Goal: Information Seeking & Learning: Understand process/instructions

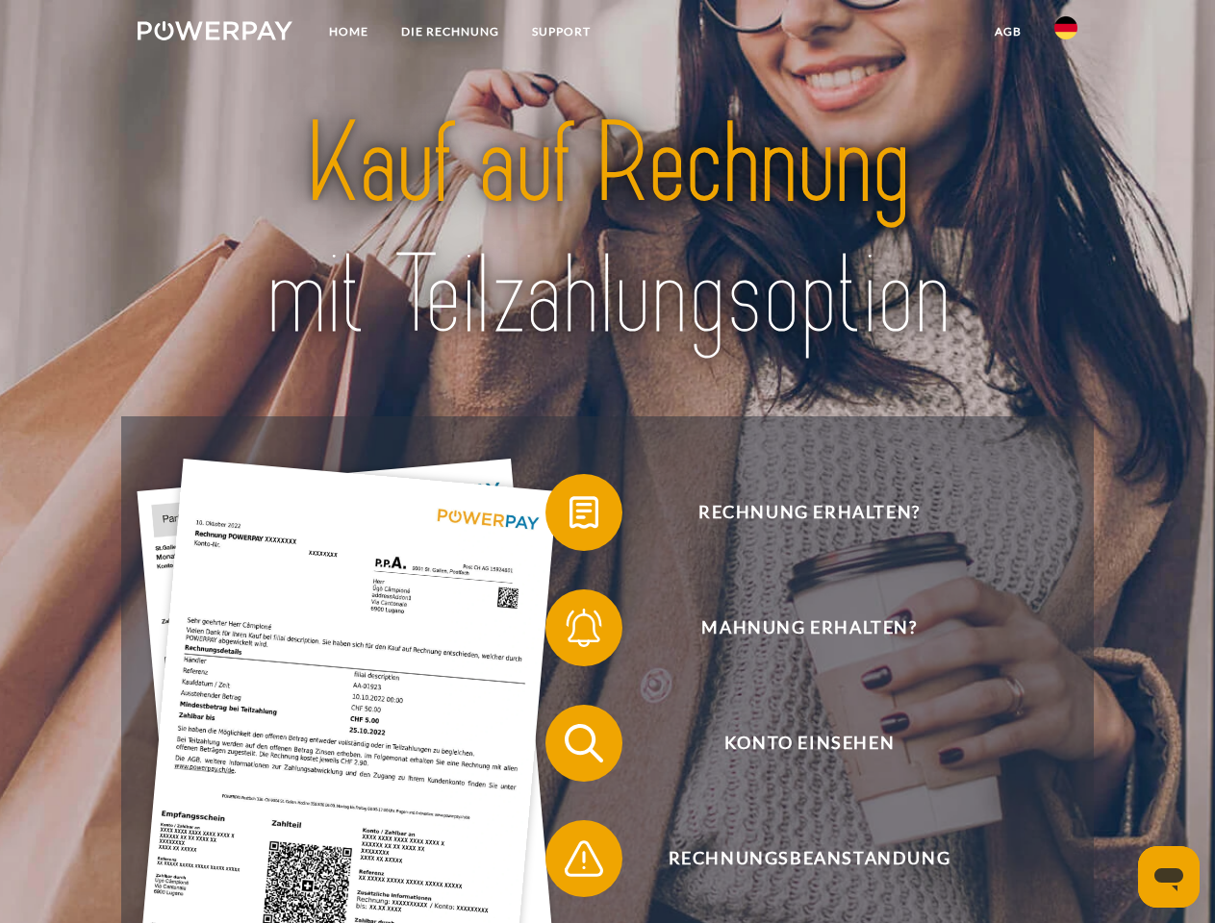
click at [214, 34] on img at bounding box center [215, 30] width 155 height 19
click at [1066, 34] on img at bounding box center [1065, 27] width 23 height 23
click at [1007, 32] on link "agb" at bounding box center [1008, 31] width 60 height 35
click at [569, 516] on span at bounding box center [555, 512] width 96 height 96
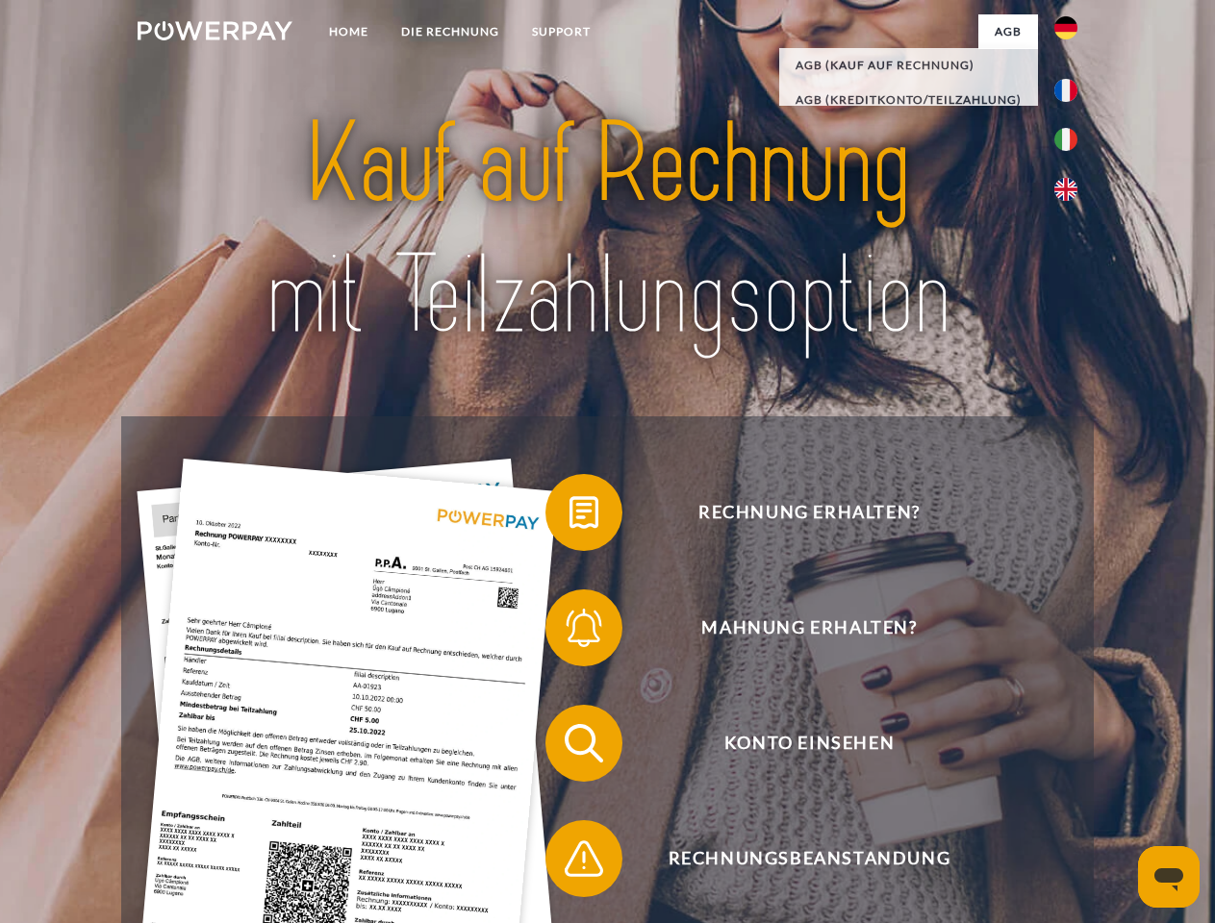
click at [569, 632] on span at bounding box center [555, 628] width 96 height 96
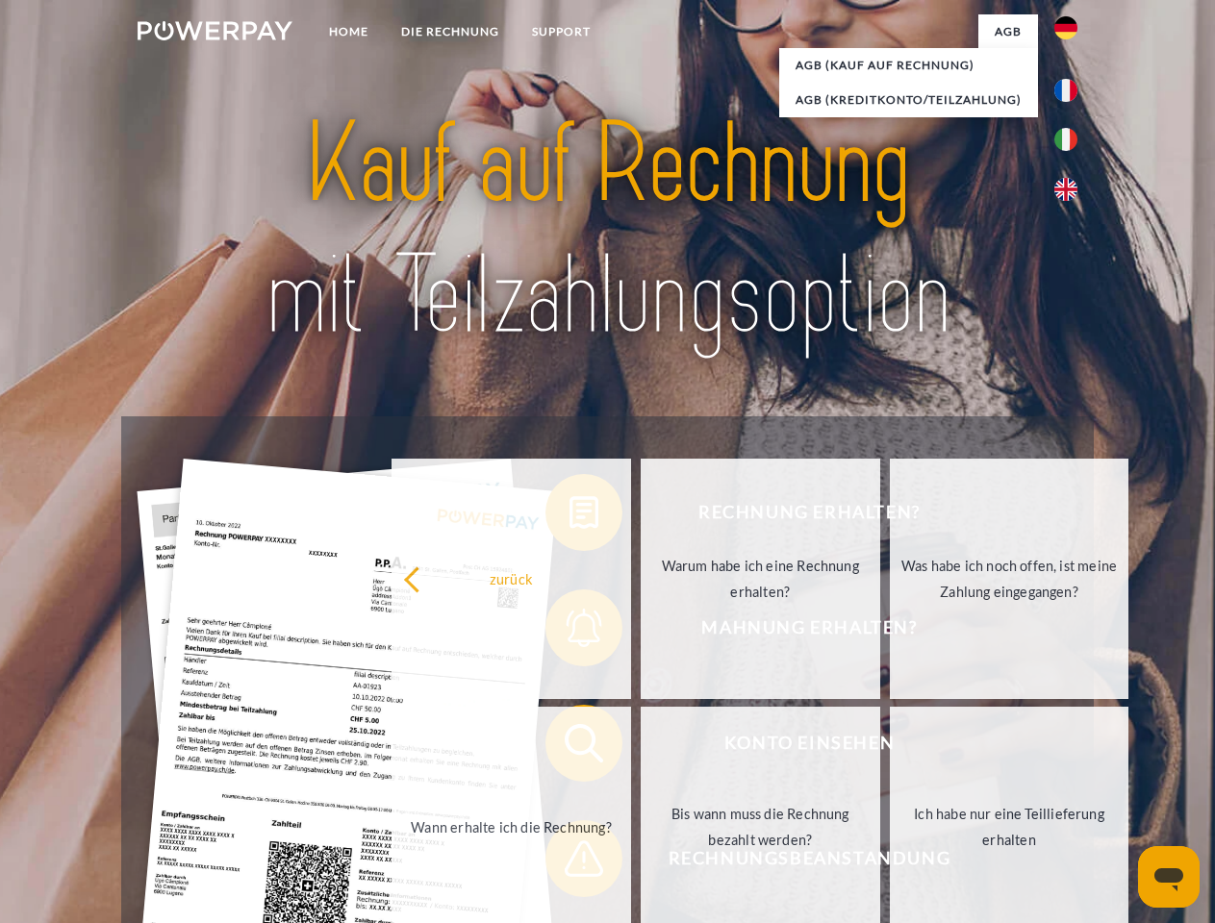
click at [640, 747] on link "Bis wann muss die Rechnung bezahlt werden?" at bounding box center [759, 827] width 239 height 240
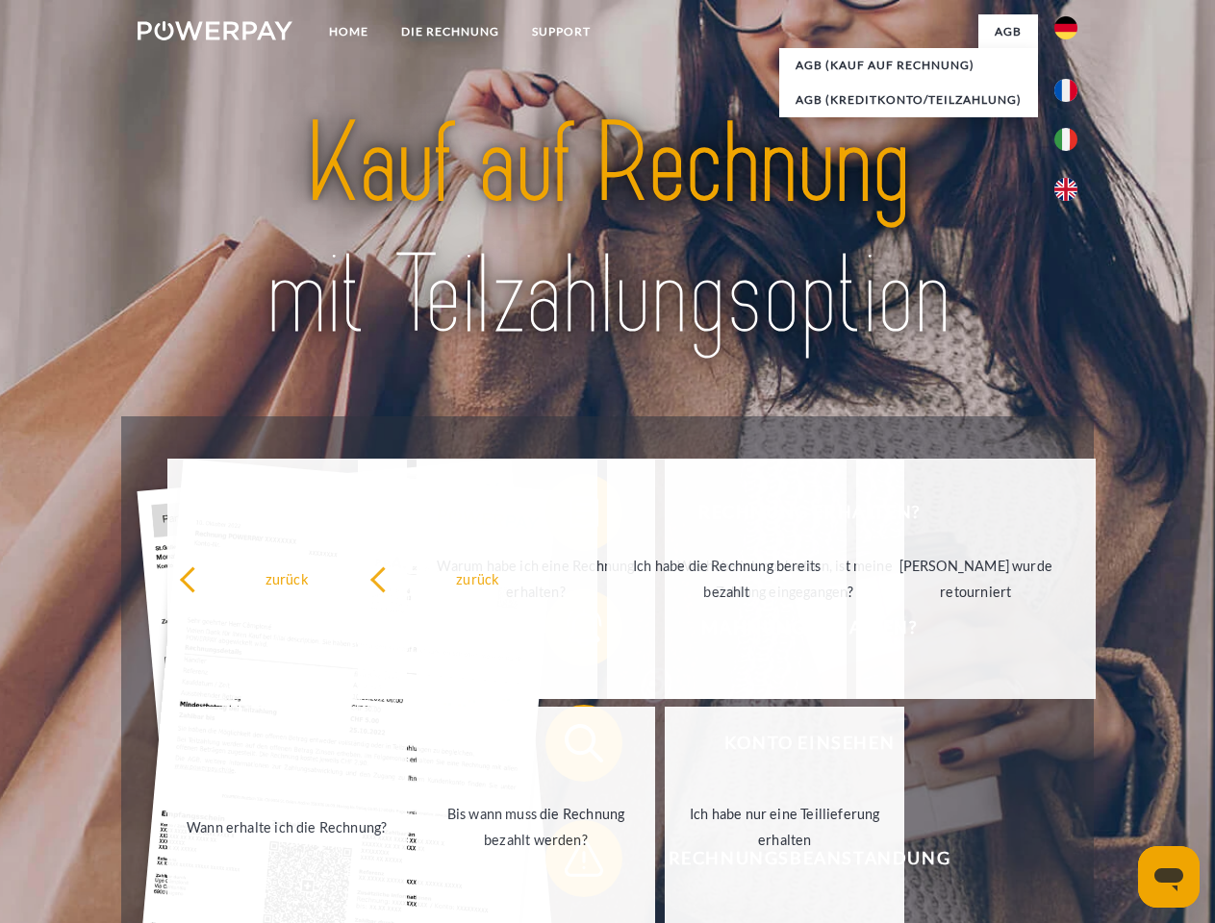
click at [569, 863] on span at bounding box center [555, 859] width 96 height 96
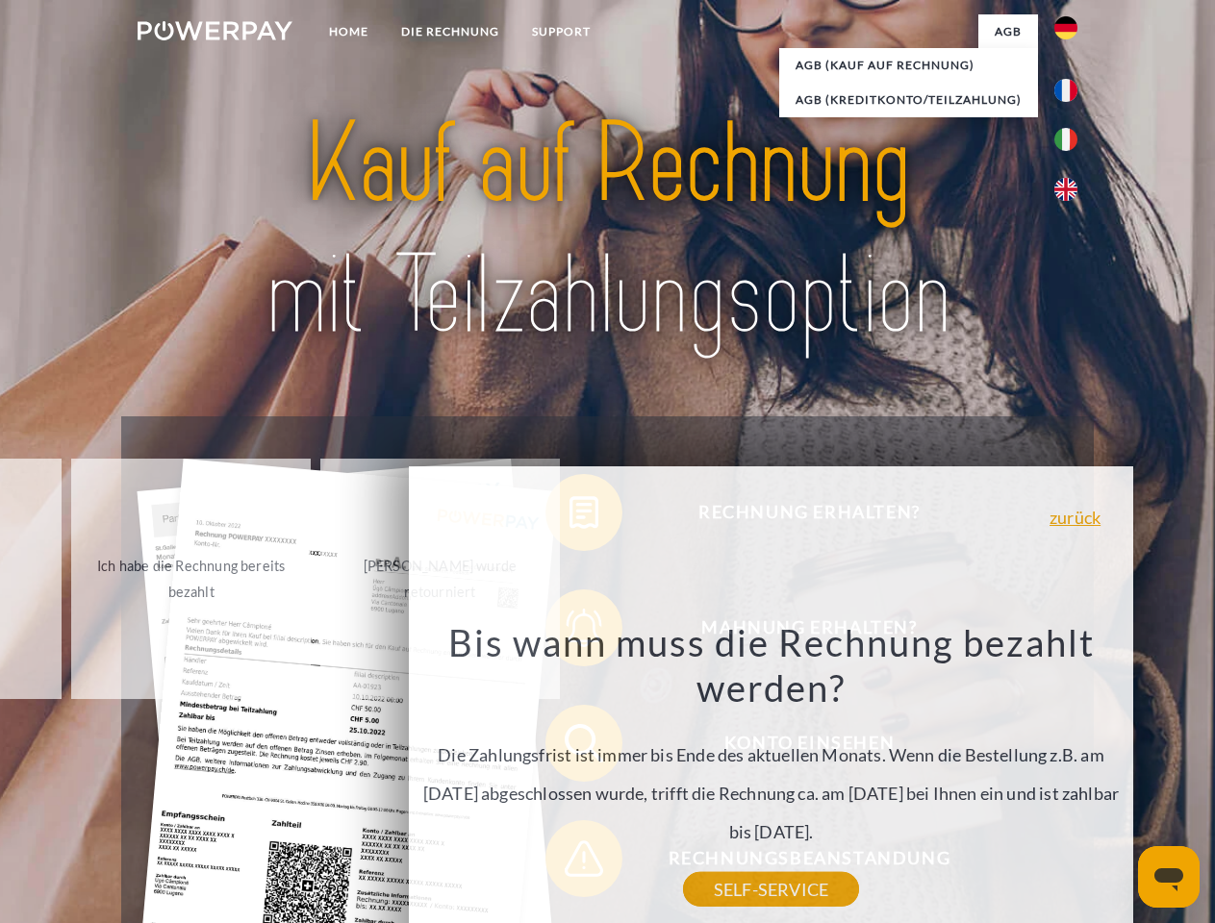
click at [1168, 877] on icon "Messaging-Fenster öffnen" at bounding box center [1168, 879] width 29 height 23
